Goal: Information Seeking & Learning: Check status

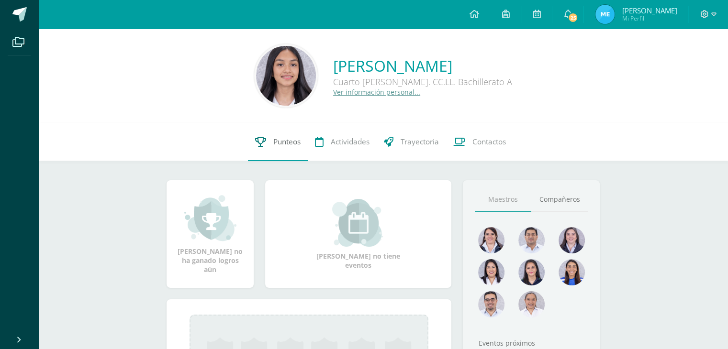
click at [284, 144] on span "Punteos" at bounding box center [286, 142] width 27 height 10
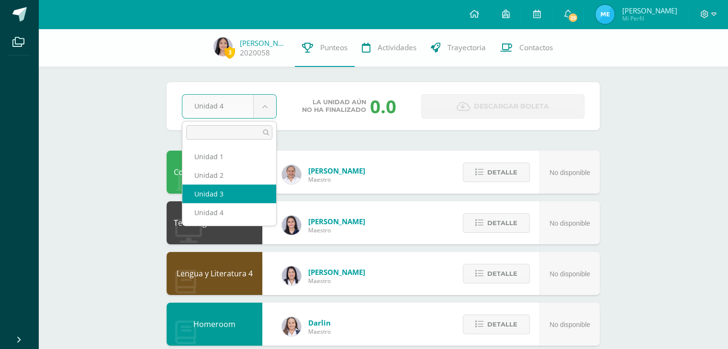
select select "Unidad 3"
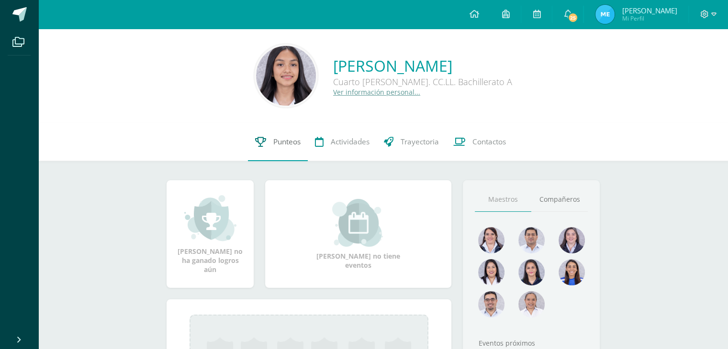
click at [283, 144] on span "Punteos" at bounding box center [286, 142] width 27 height 10
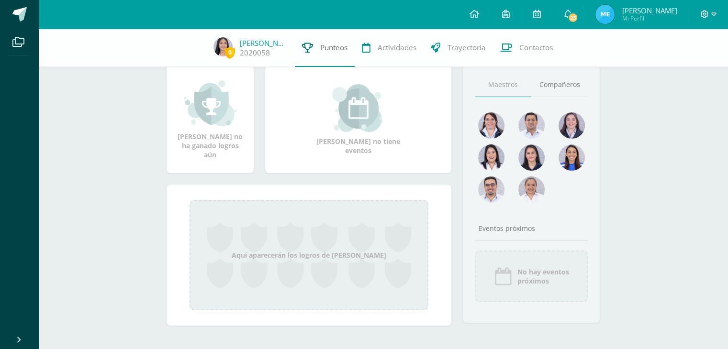
scroll to position [117, 0]
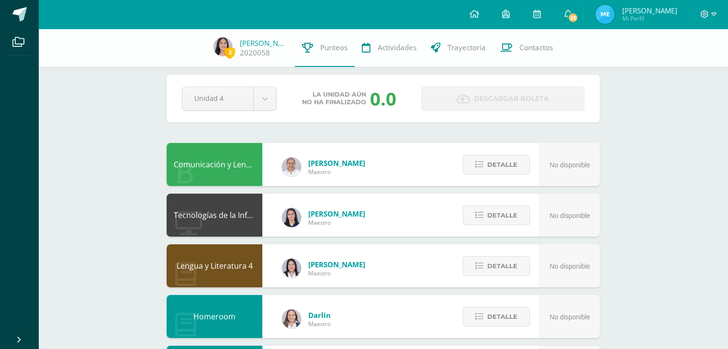
scroll to position [8, 0]
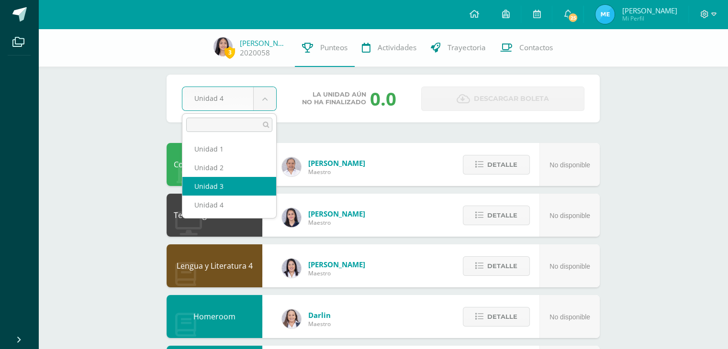
select select "Unidad 3"
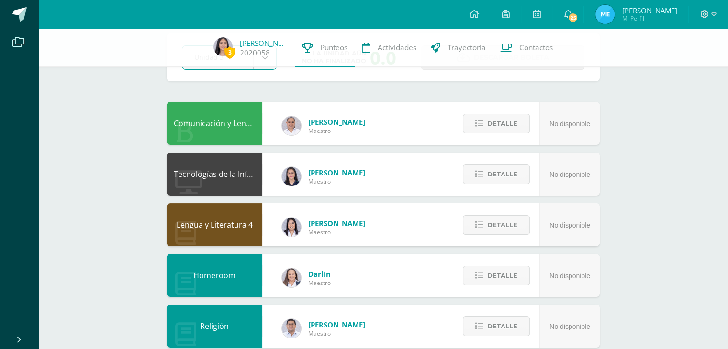
scroll to position [48, 0]
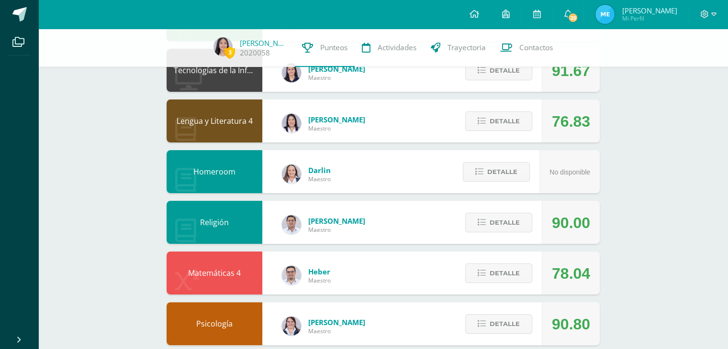
scroll to position [153, 0]
click at [478, 116] on button "Detalle" at bounding box center [498, 121] width 67 height 20
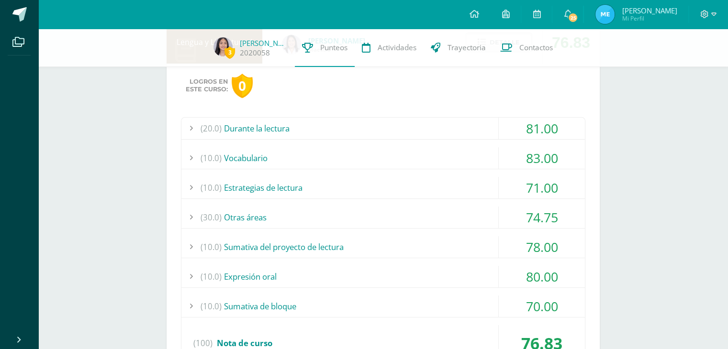
scroll to position [232, 0]
click at [311, 310] on div "(10.0) Sumativa de bloque" at bounding box center [382, 307] width 403 height 22
click at [293, 303] on div "(10.0) Sumativa de bloque" at bounding box center [382, 307] width 403 height 22
click at [273, 282] on div "(10.0) Expresión oral" at bounding box center [382, 277] width 403 height 22
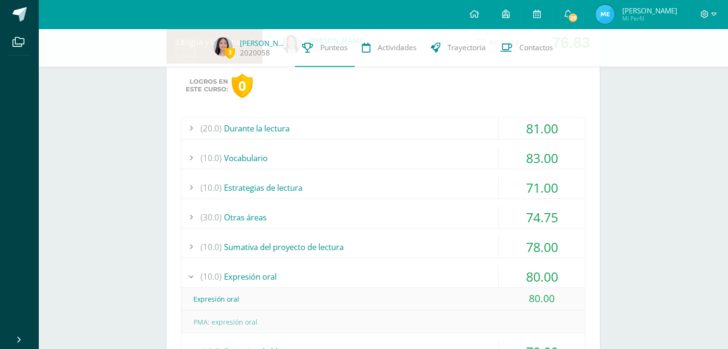
click at [273, 282] on div "(10.0) Expresión oral" at bounding box center [382, 277] width 403 height 22
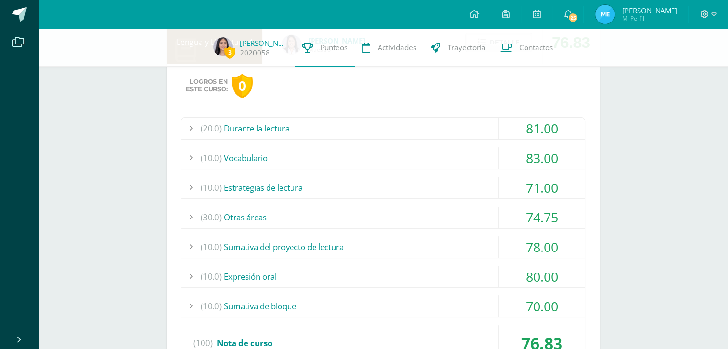
click at [276, 253] on div "(10.0) Sumativa del proyecto de lectura" at bounding box center [382, 247] width 403 height 22
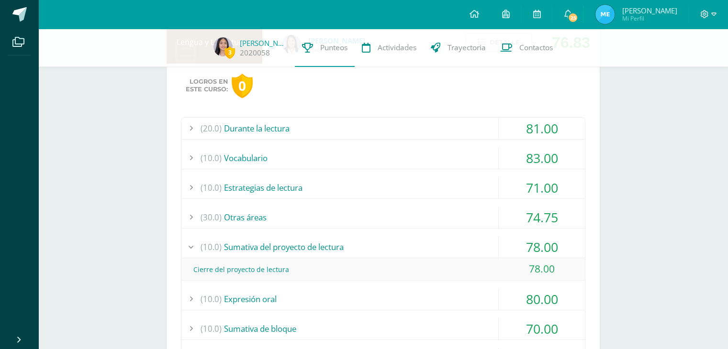
click at [268, 215] on div "(30.0) Otras áreas" at bounding box center [382, 218] width 403 height 22
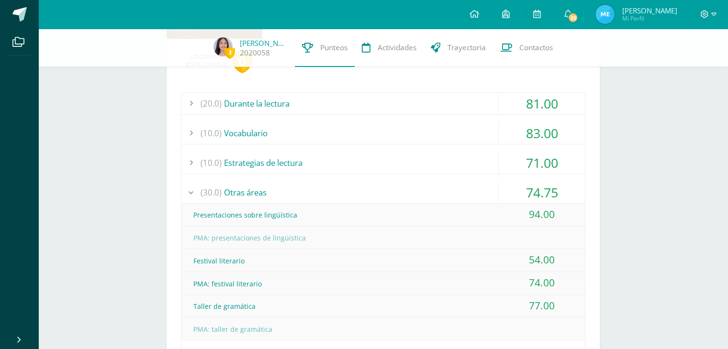
scroll to position [261, 0]
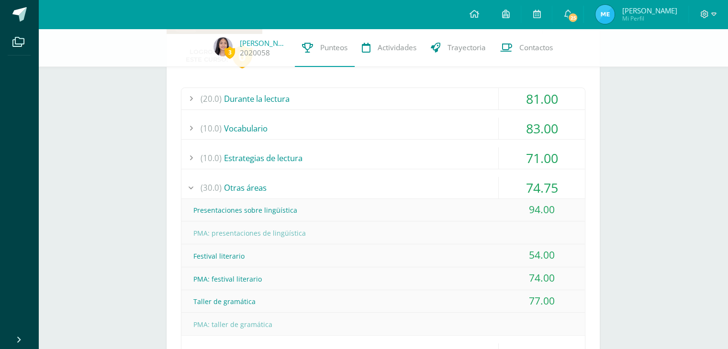
click at [357, 142] on div "(20.0) Durante la lectura 81.00 Comprensión de la obra del bloque 1 58.00 (100)" at bounding box center [383, 283] width 404 height 390
click at [327, 149] on div "(10.0) Estrategias de lectura" at bounding box center [382, 158] width 403 height 22
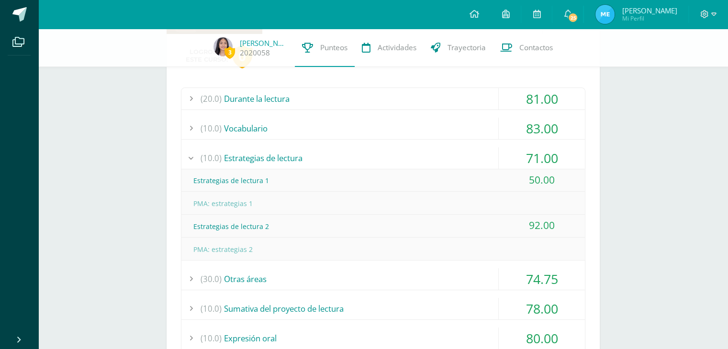
click at [333, 122] on div "(10.0) Vocabulario" at bounding box center [382, 129] width 403 height 22
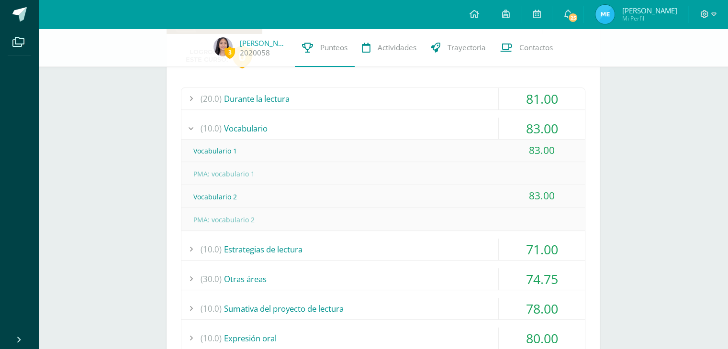
click at [328, 99] on div "(20.0) Durante la lectura" at bounding box center [382, 99] width 403 height 22
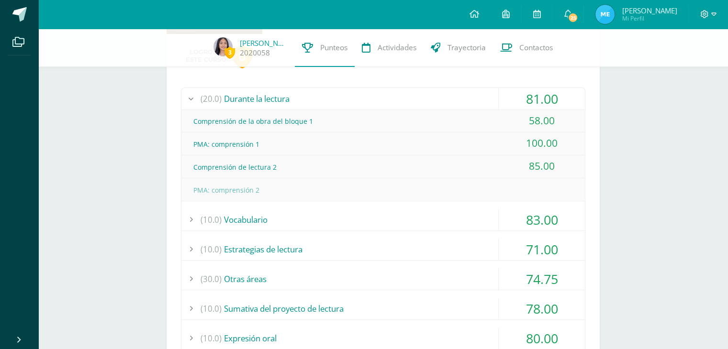
click at [328, 99] on div "(20.0) Durante la lectura" at bounding box center [382, 99] width 403 height 22
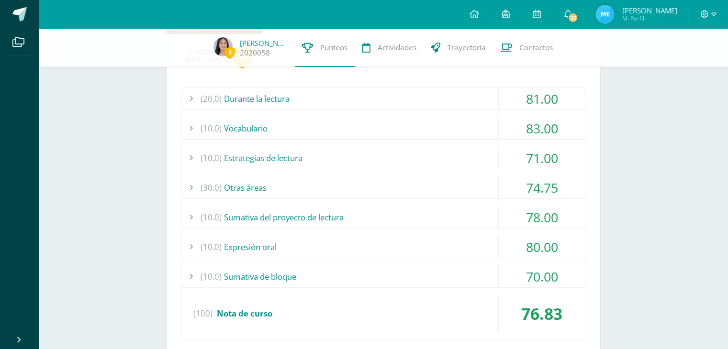
click at [328, 99] on div "(20.0) Durante la lectura" at bounding box center [382, 99] width 403 height 22
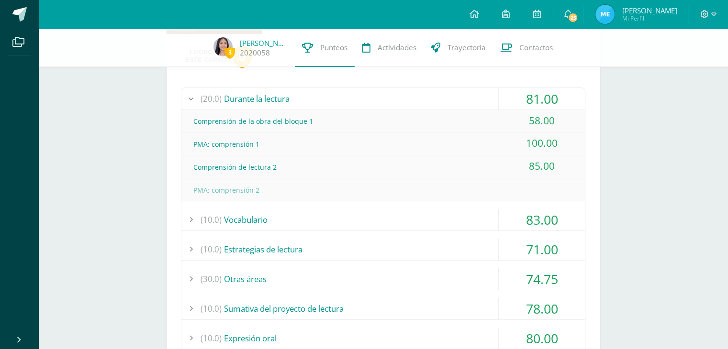
click at [328, 99] on div "(20.0) Durante la lectura" at bounding box center [382, 99] width 403 height 22
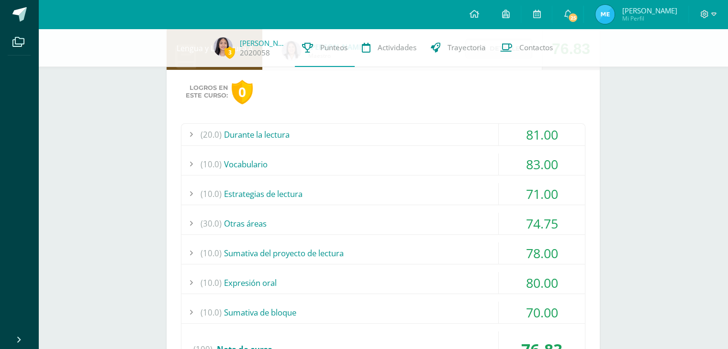
scroll to position [214, 0]
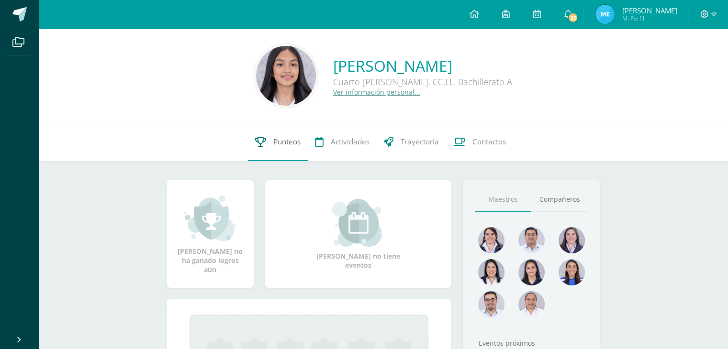
click at [268, 150] on link "Punteos" at bounding box center [278, 142] width 60 height 38
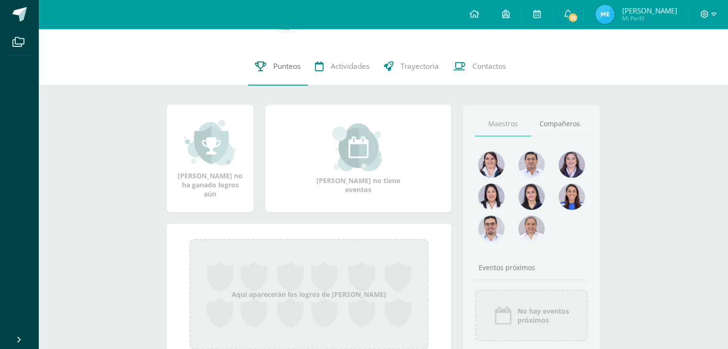
scroll to position [75, 0]
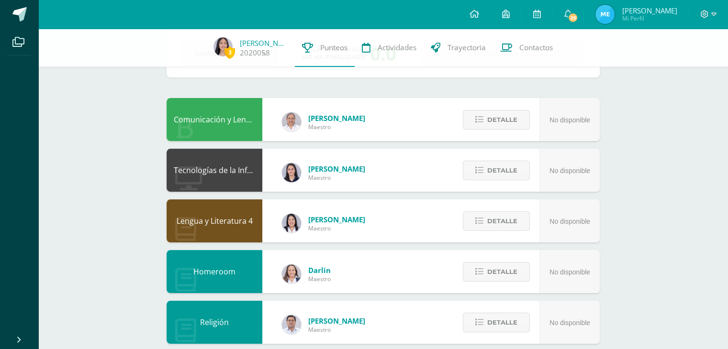
scroll to position [42, 0]
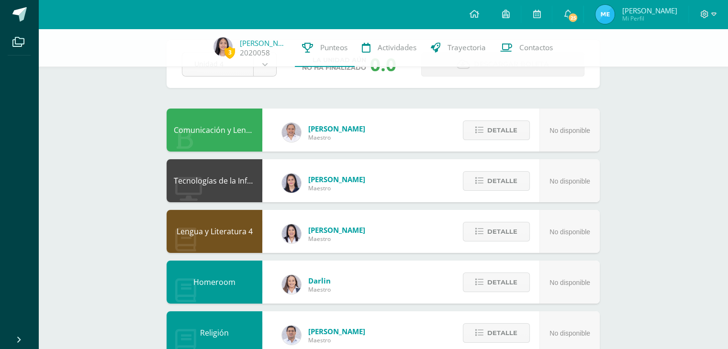
click at [269, 75] on body "Archivos Cerrar panel Configuración Cerrar sesión [PERSON_NAME] Mi Perfil 25 25…" at bounding box center [364, 343] width 728 height 771
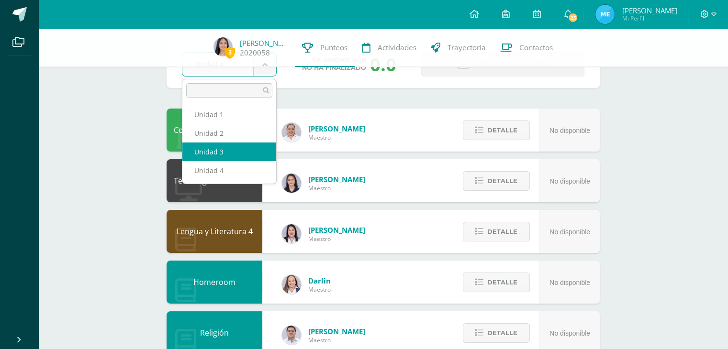
select select "Unidad 3"
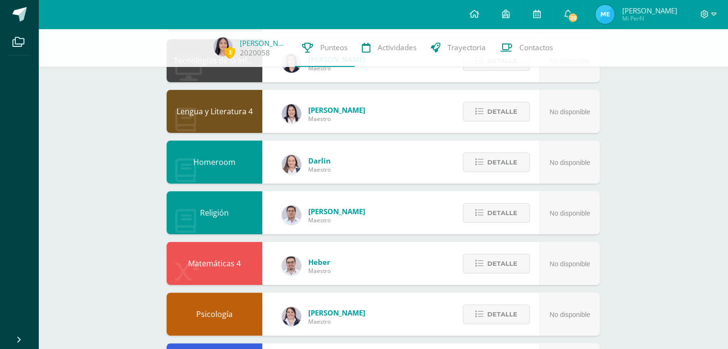
scroll to position [162, 0]
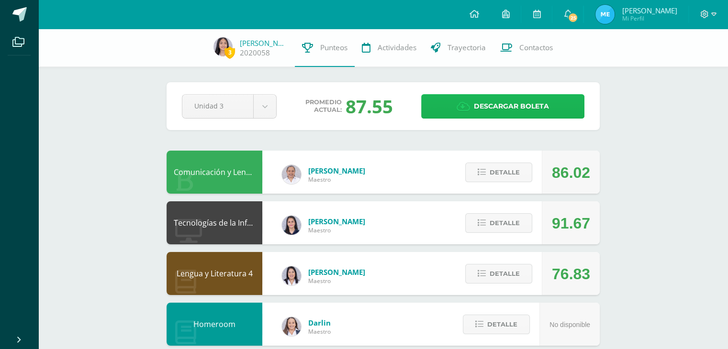
click at [455, 101] on link "Descargar boleta" at bounding box center [502, 106] width 163 height 24
